Goal: Information Seeking & Learning: Check status

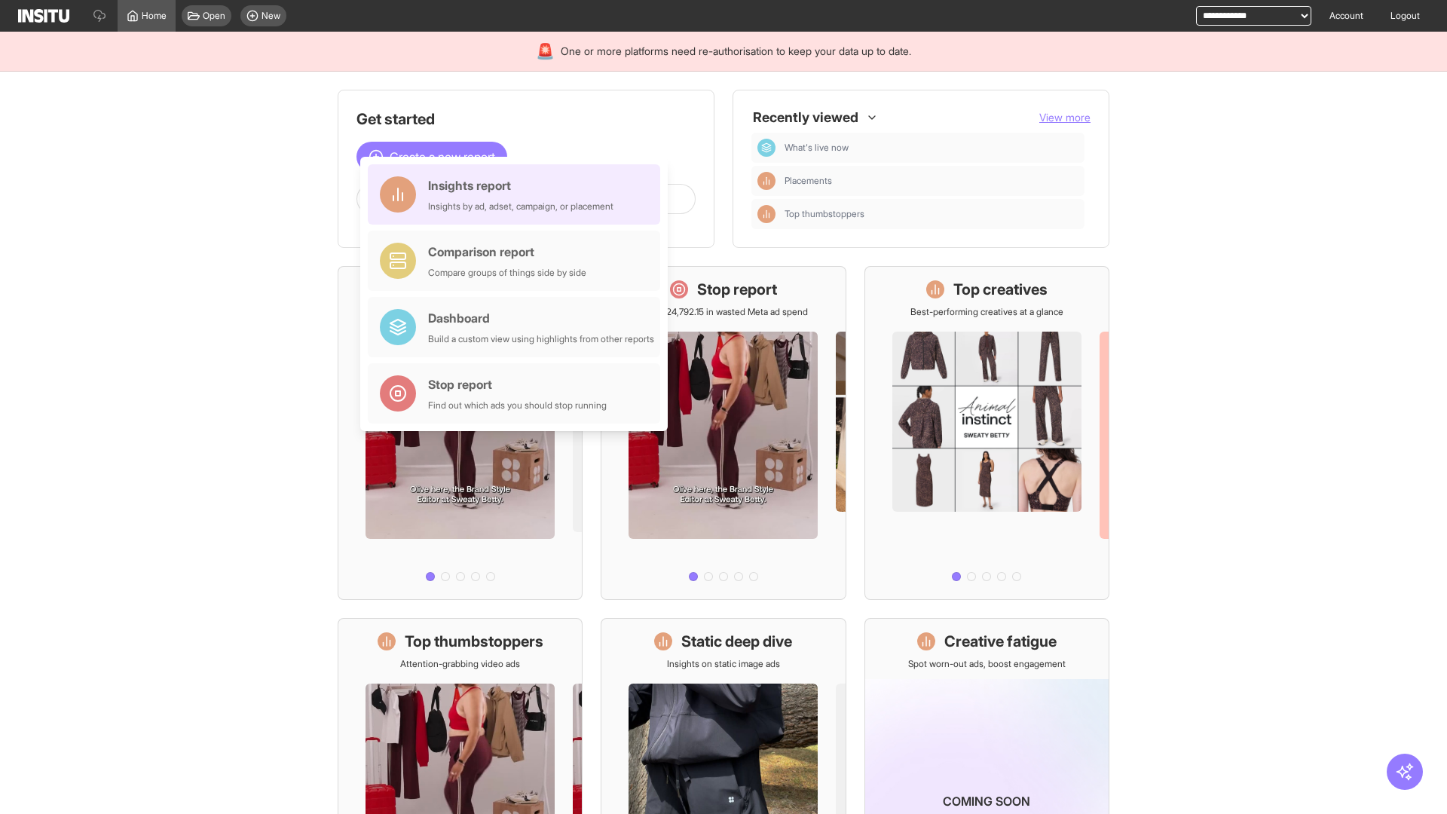
click at [518, 194] on div "Insights report Insights by ad, adset, campaign, or placement" at bounding box center [520, 194] width 185 height 36
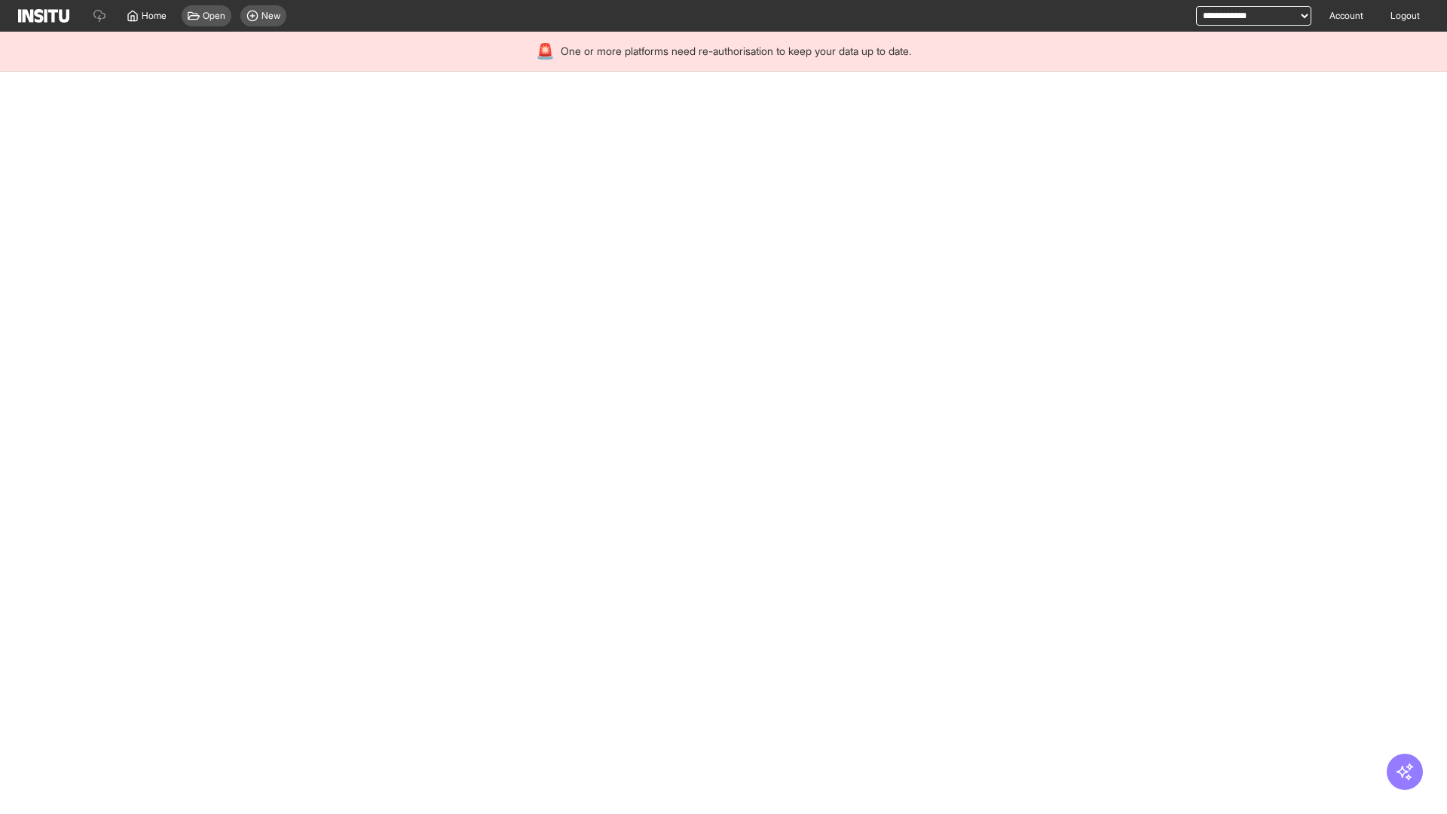
select select "**"
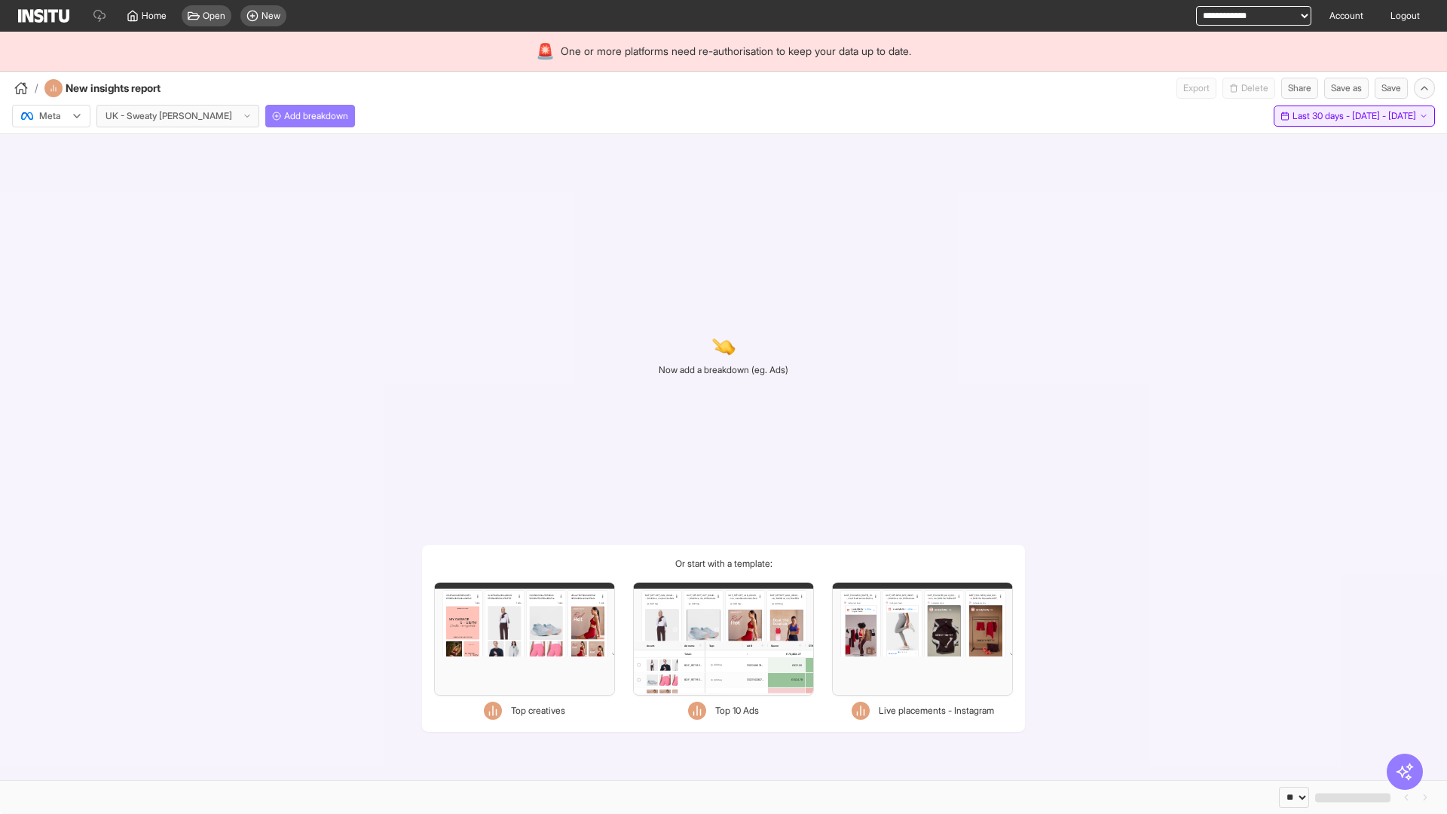
click at [1321, 116] on span "Last 30 days - [DATE] - [DATE]" at bounding box center [1354, 116] width 124 height 12
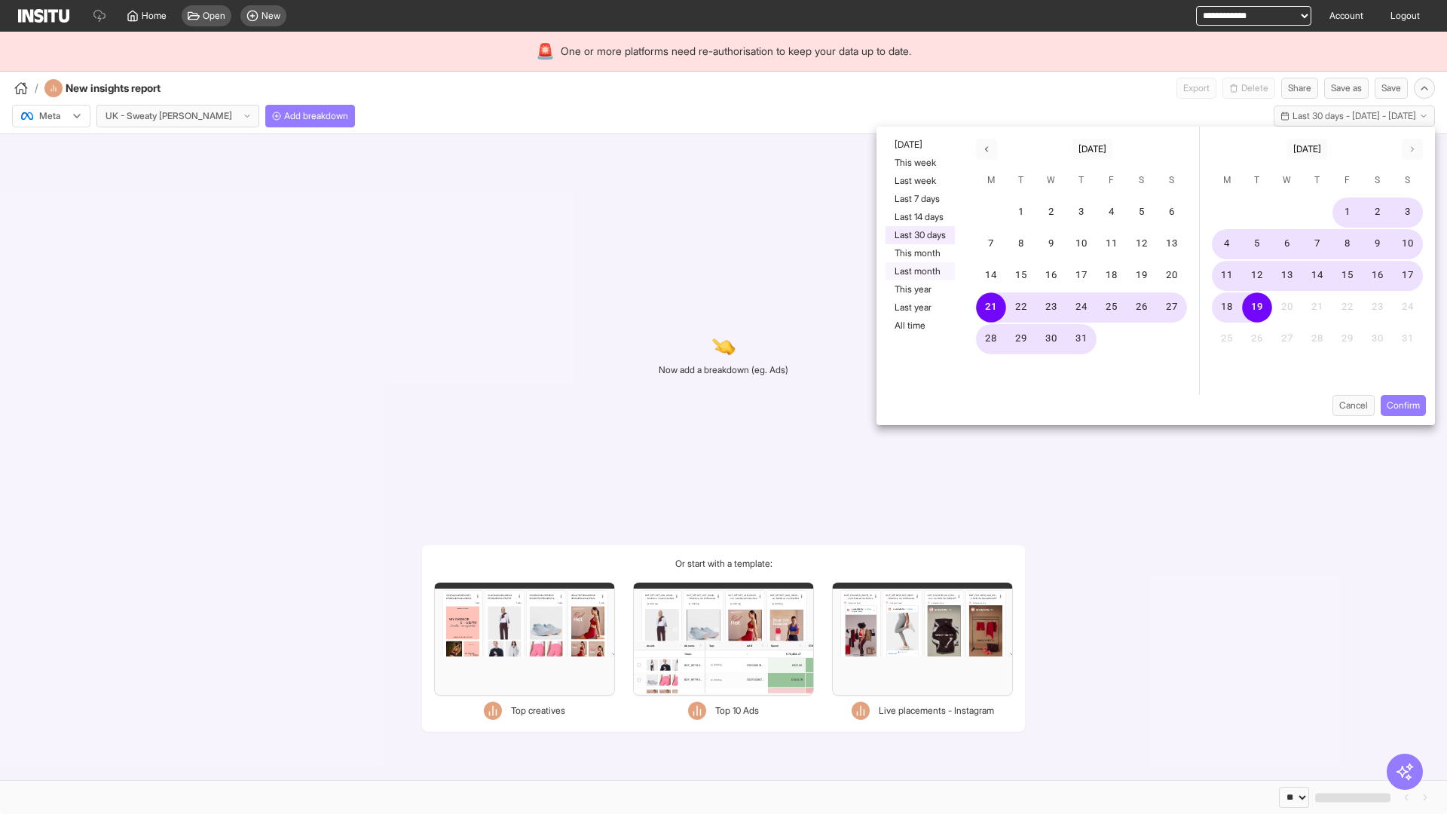
click at [919, 271] on button "Last month" at bounding box center [919, 271] width 69 height 18
